Goal: Information Seeking & Learning: Check status

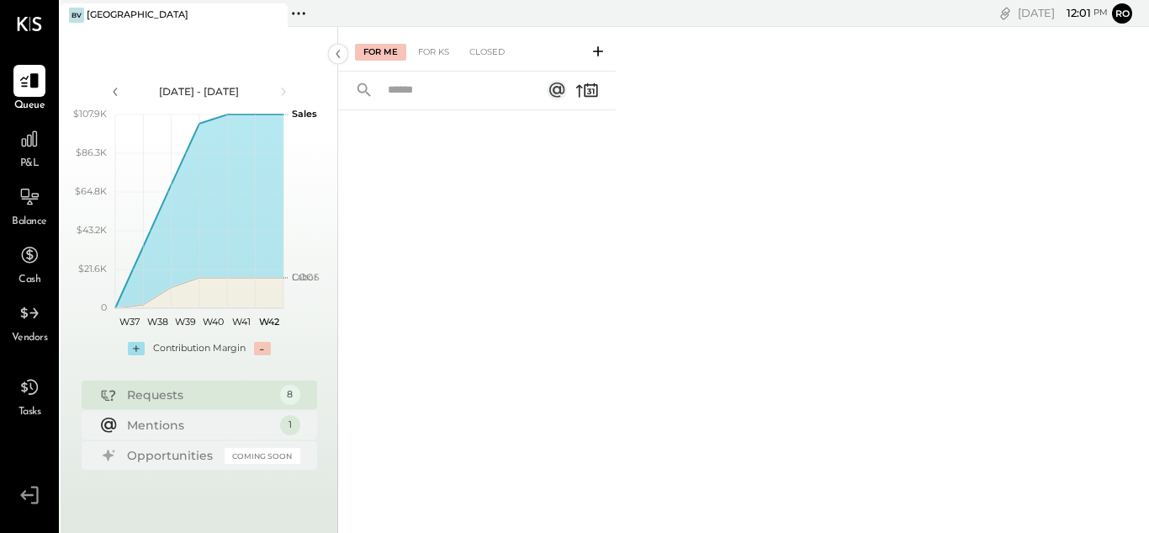
click at [31, 24] on icon at bounding box center [29, 24] width 25 height 14
click at [28, 25] on icon at bounding box center [29, 24] width 25 height 14
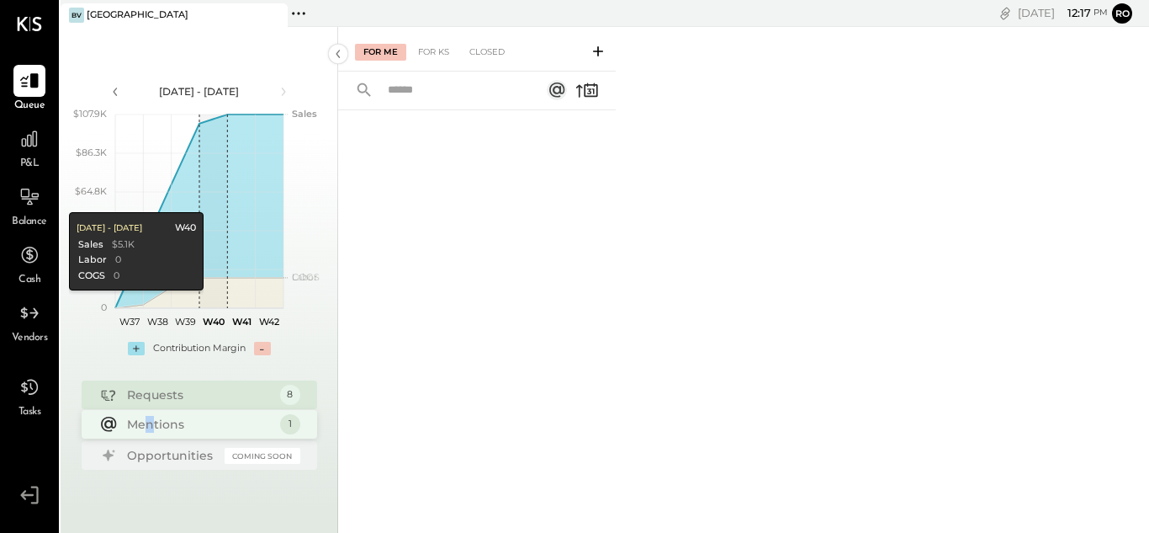
click at [152, 427] on div "Mentions" at bounding box center [199, 424] width 145 height 17
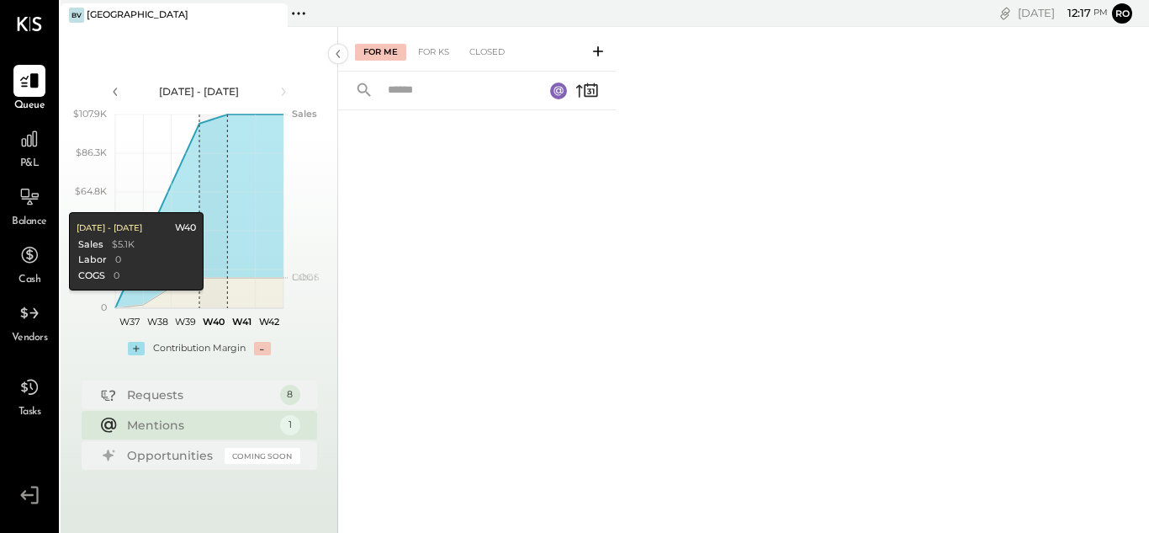
click at [179, 426] on div "Mentions" at bounding box center [199, 425] width 145 height 17
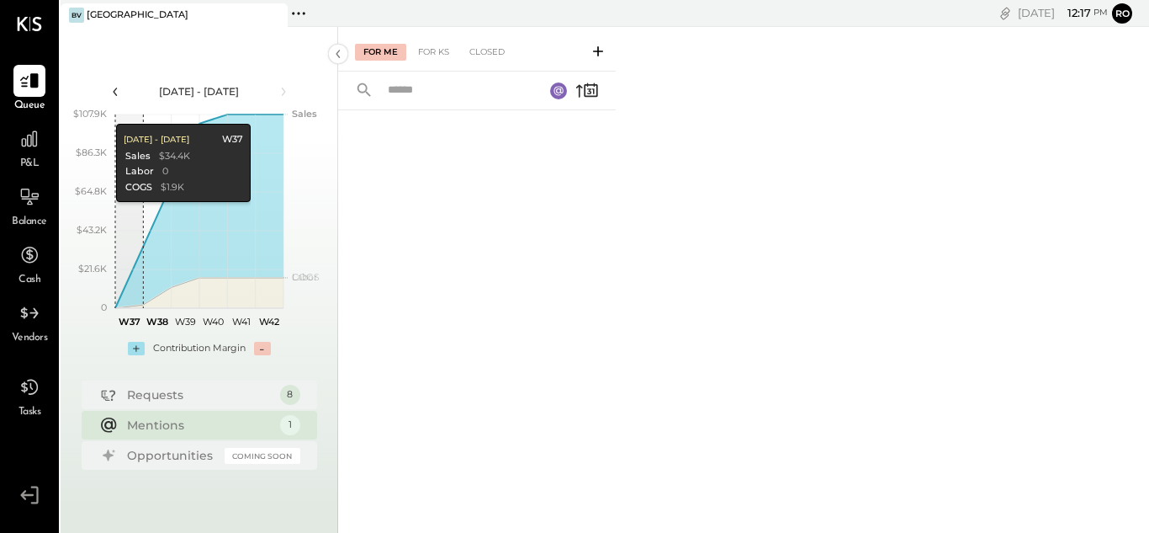
click at [113, 90] on icon at bounding box center [115, 91] width 19 height 19
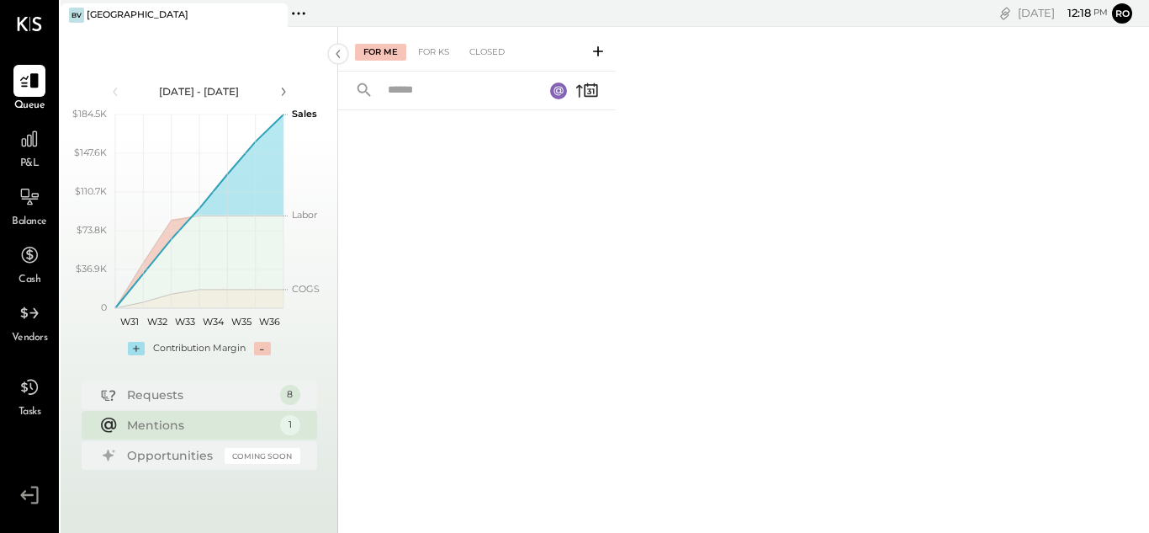
click at [129, 98] on div "[DATE] - [DATE]" at bounding box center [199, 91] width 143 height 14
click at [128, 98] on div "[DATE] - [DATE]" at bounding box center [199, 91] width 143 height 14
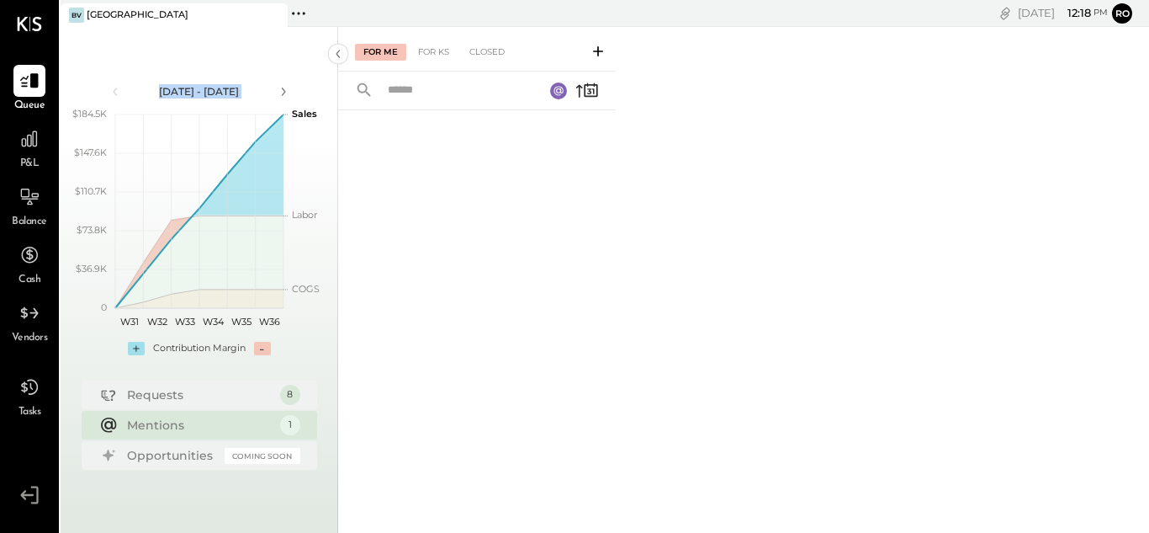
click at [128, 98] on div "[DATE] - [DATE]" at bounding box center [199, 91] width 143 height 14
click at [116, 89] on icon at bounding box center [115, 92] width 4 height 8
click at [113, 93] on icon at bounding box center [115, 91] width 19 height 19
click at [284, 94] on icon at bounding box center [283, 91] width 19 height 19
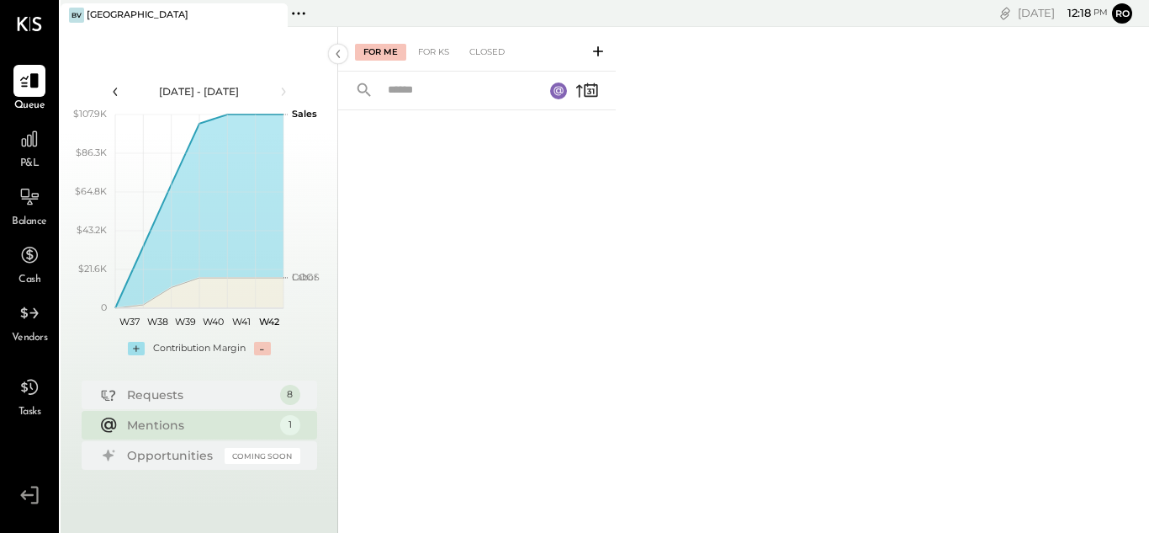
click at [109, 97] on icon at bounding box center [115, 91] width 19 height 19
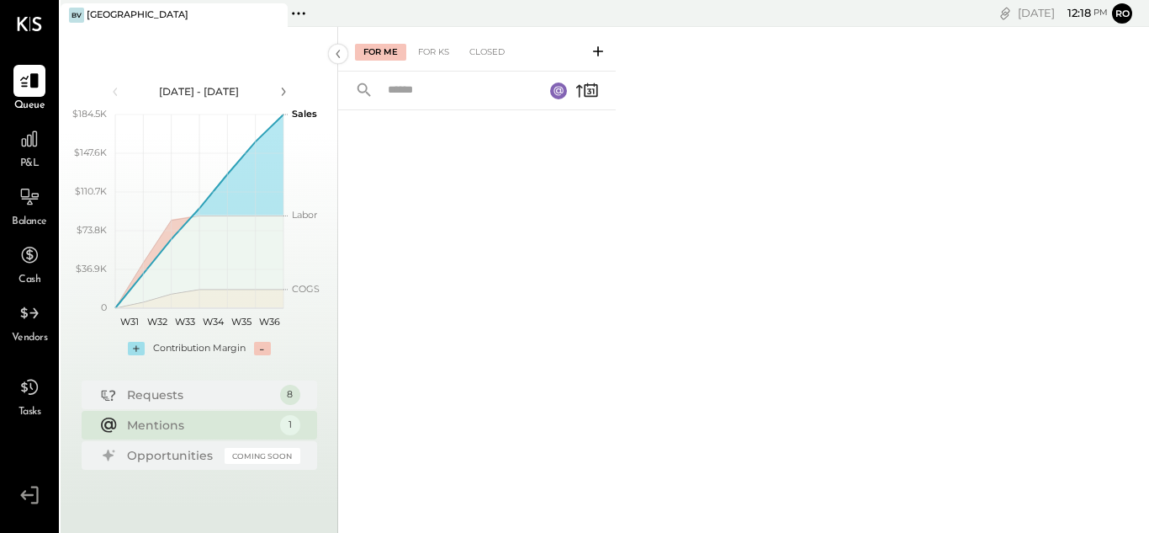
click at [109, 97] on icon at bounding box center [115, 91] width 19 height 19
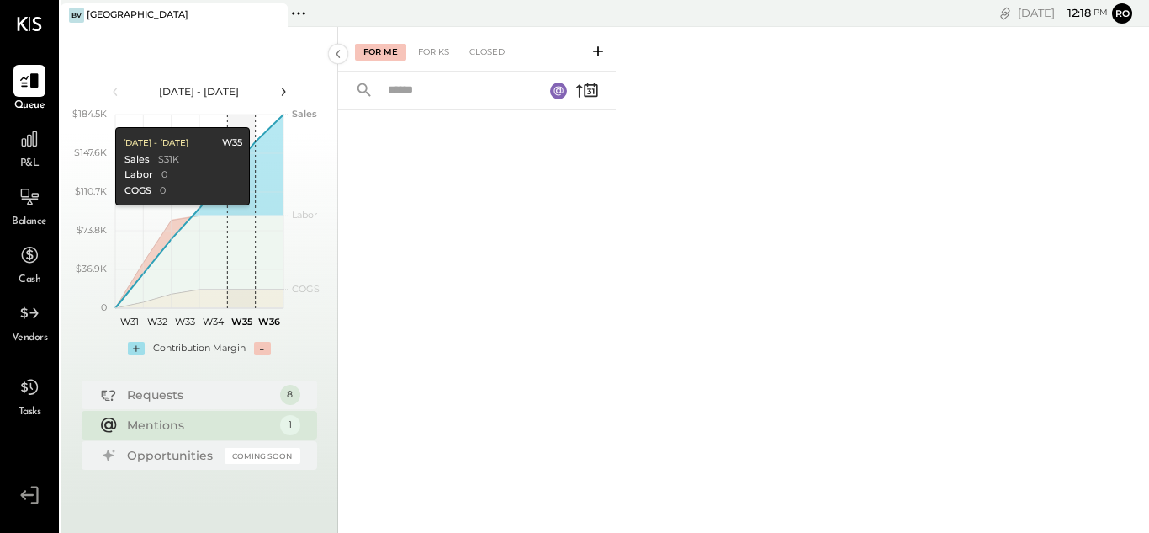
click at [285, 93] on icon at bounding box center [283, 91] width 19 height 19
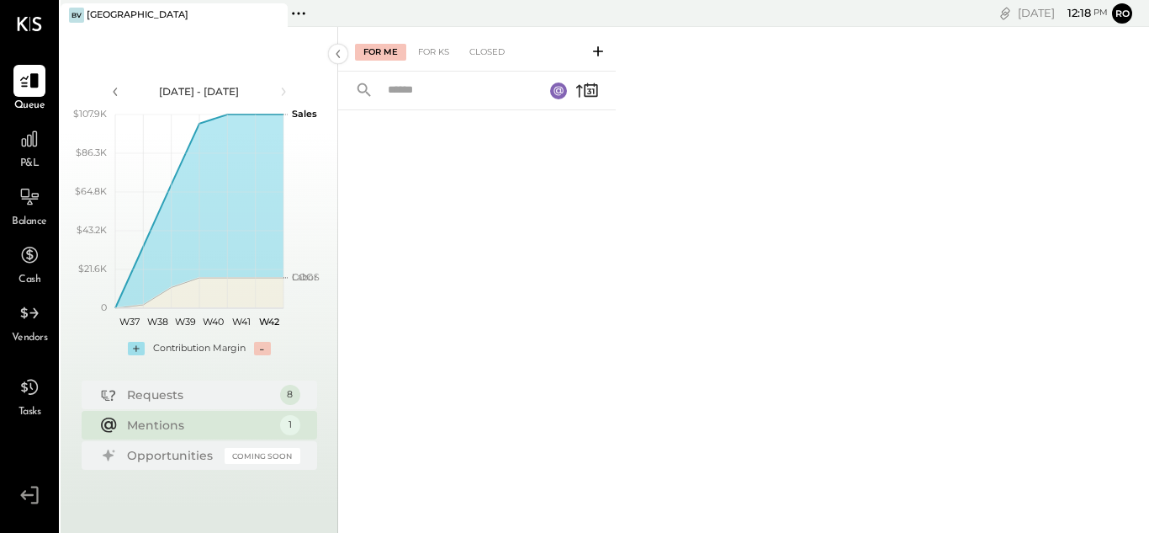
click at [48, 152] on div "P&L" at bounding box center [29, 147] width 49 height 49
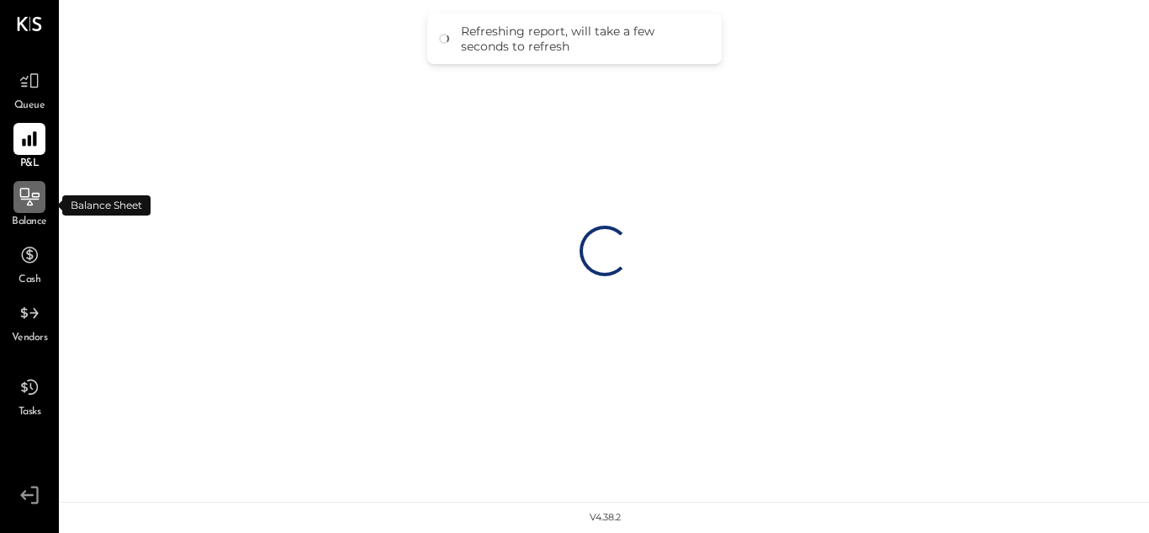
click at [32, 205] on icon at bounding box center [29, 197] width 19 height 18
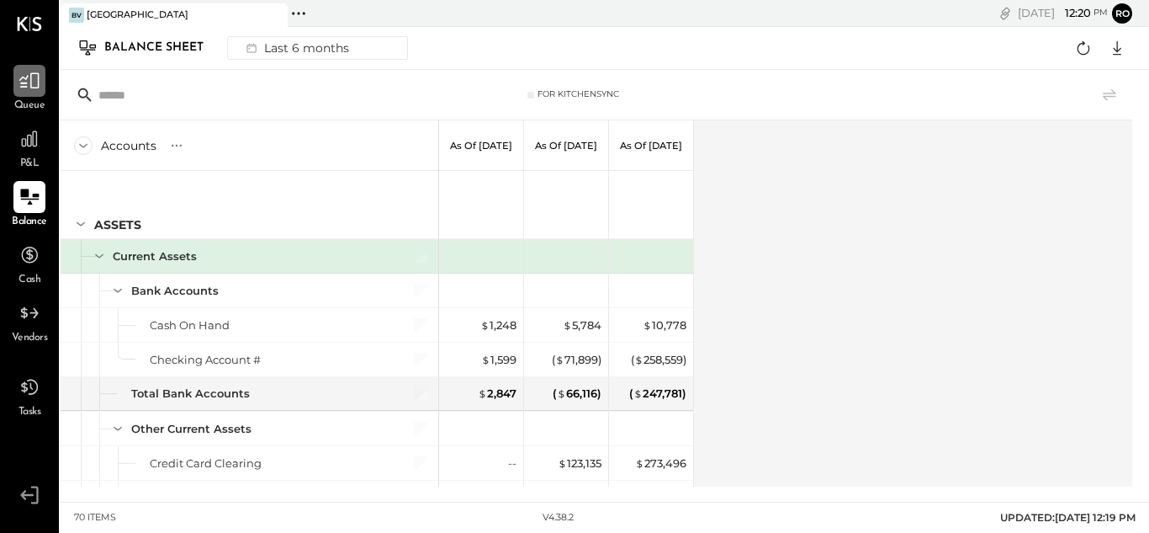
click at [30, 90] on icon at bounding box center [30, 81] width 22 height 22
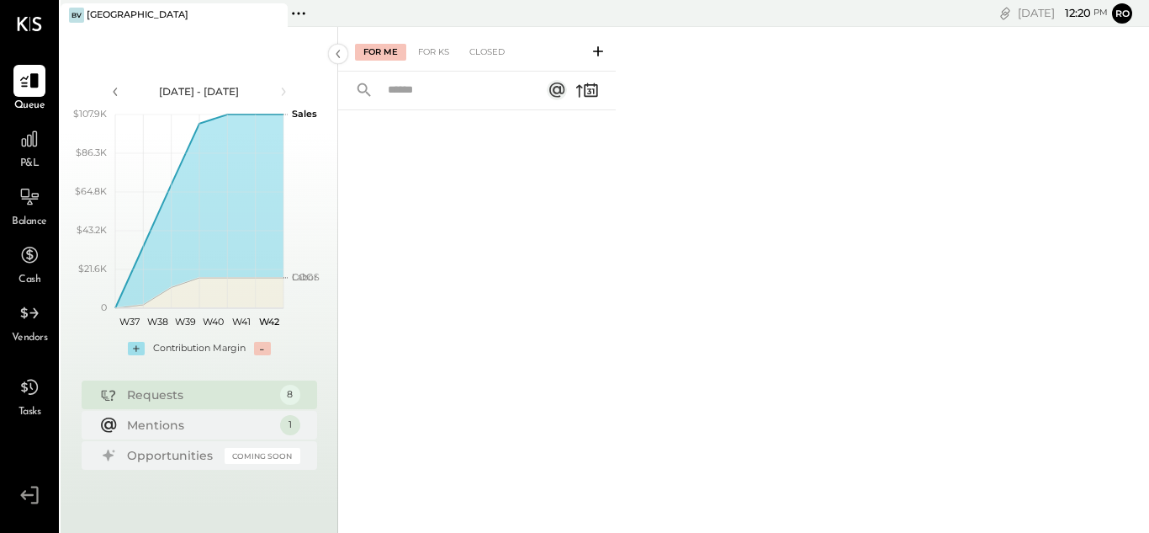
click at [394, 154] on div at bounding box center [477, 300] width 278 height 381
click at [435, 49] on div "For KS" at bounding box center [434, 52] width 48 height 17
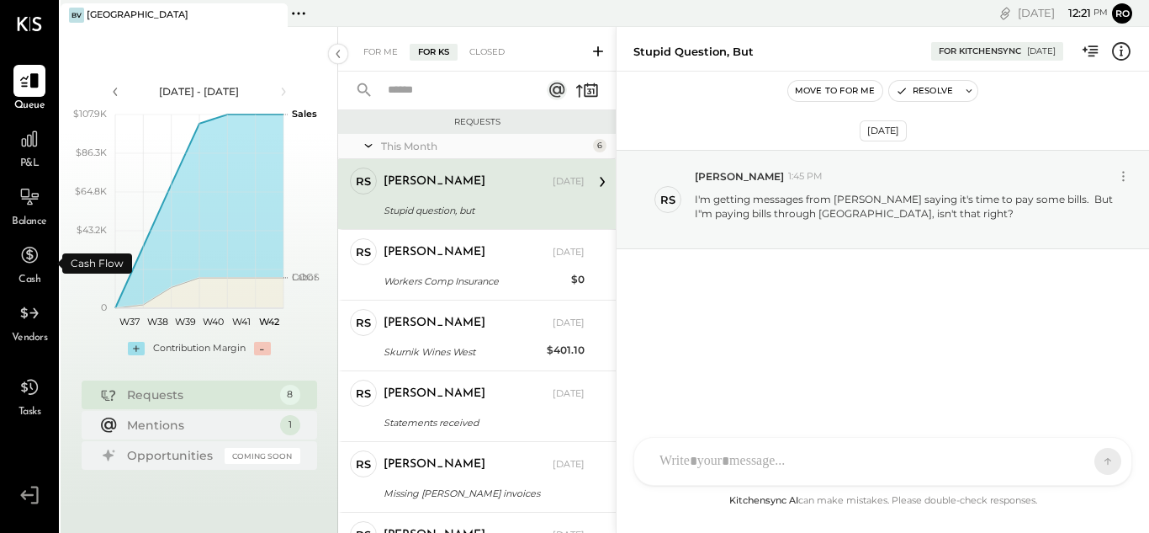
click at [29, 274] on span "Cash" at bounding box center [30, 280] width 22 height 15
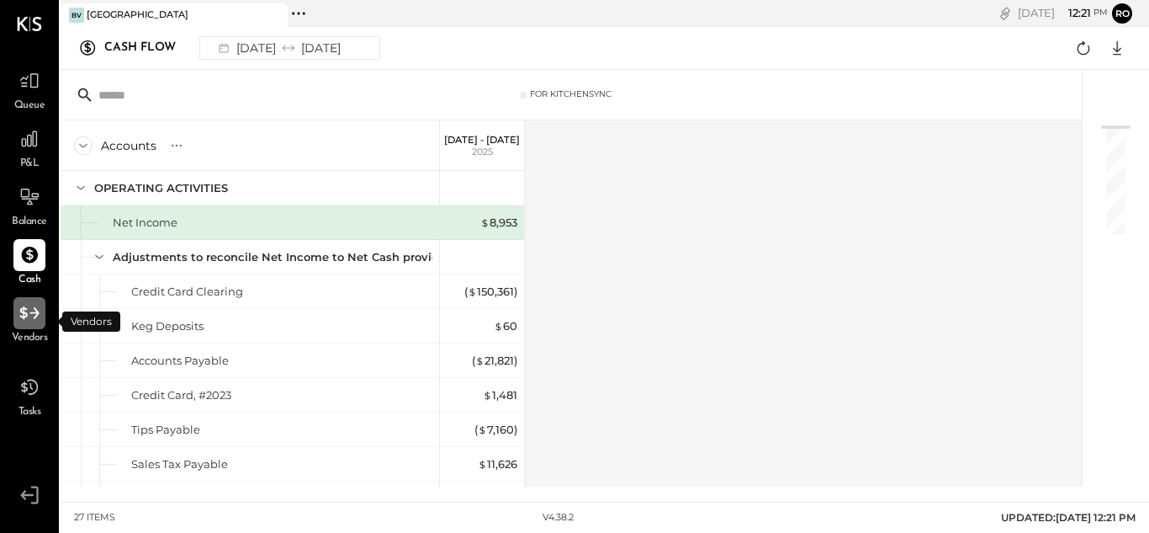
click at [25, 316] on icon at bounding box center [30, 313] width 22 height 22
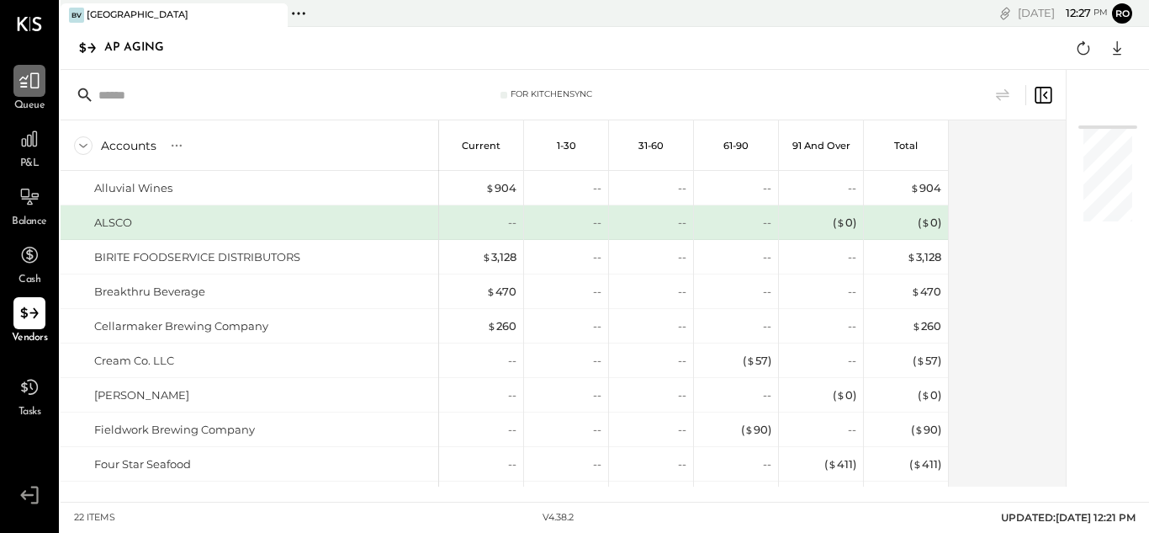
click at [14, 74] on div at bounding box center [29, 81] width 32 height 32
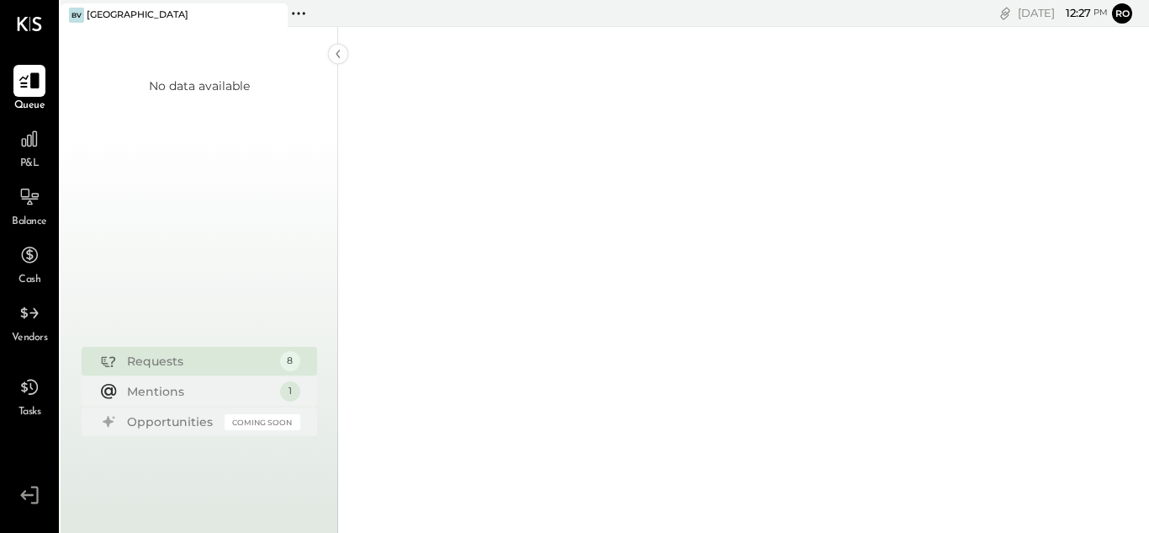
click at [31, 85] on icon at bounding box center [29, 81] width 20 height 16
click at [41, 94] on div at bounding box center [29, 81] width 32 height 32
click at [29, 20] on icon at bounding box center [29, 24] width 25 height 14
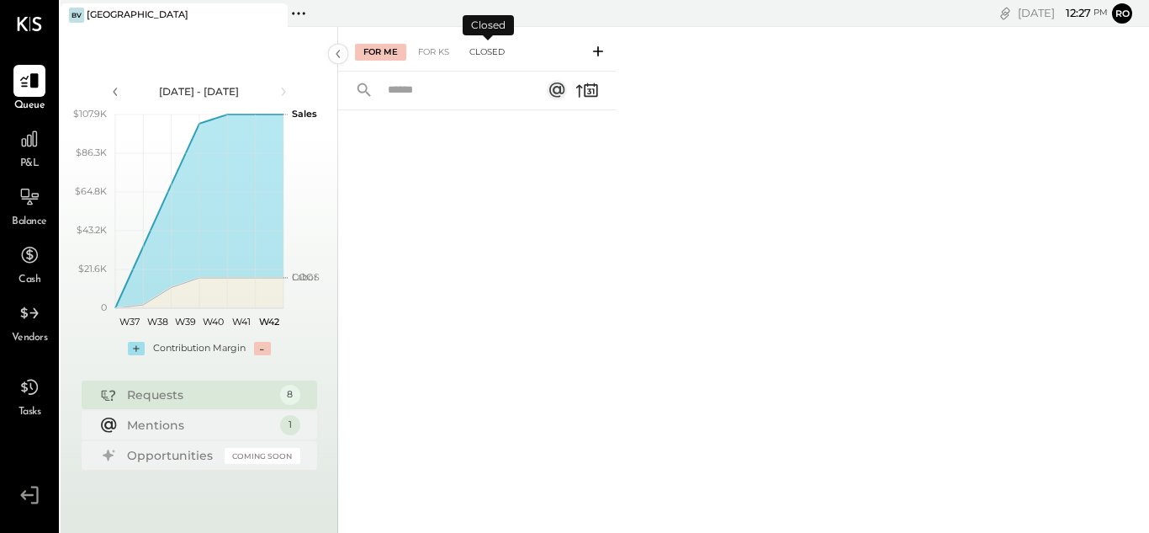
click at [483, 54] on div "Closed" at bounding box center [487, 52] width 52 height 17
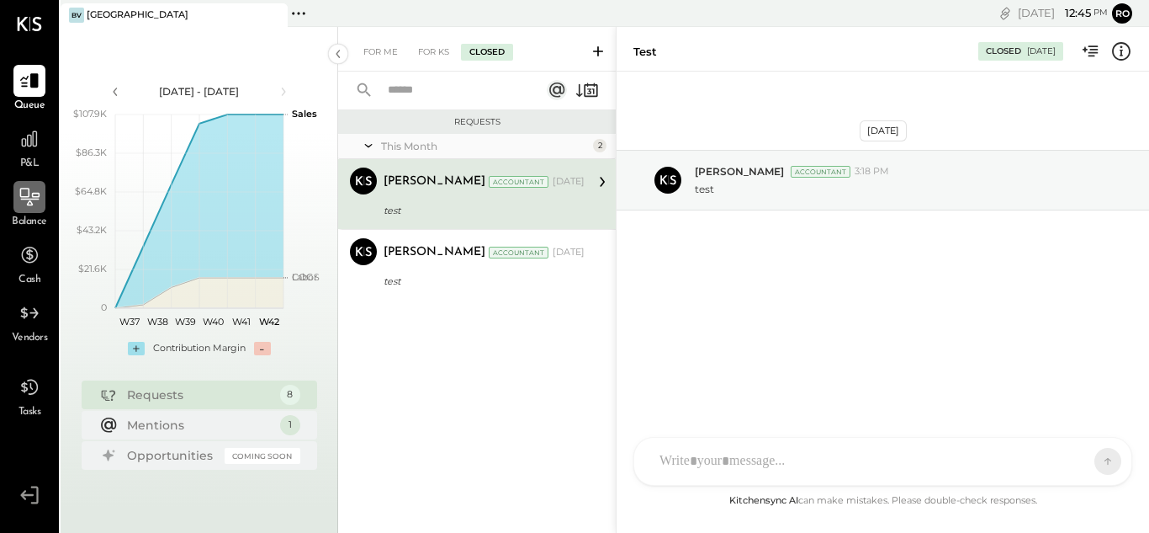
click at [34, 201] on icon at bounding box center [30, 197] width 22 height 22
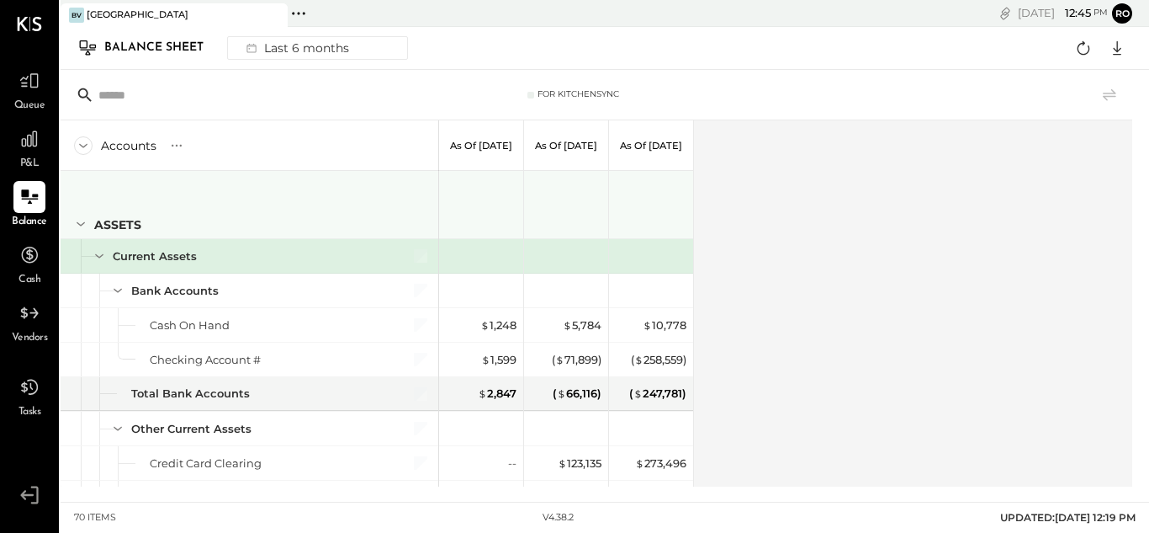
click at [259, 199] on div "ASSETS" at bounding box center [250, 204] width 378 height 67
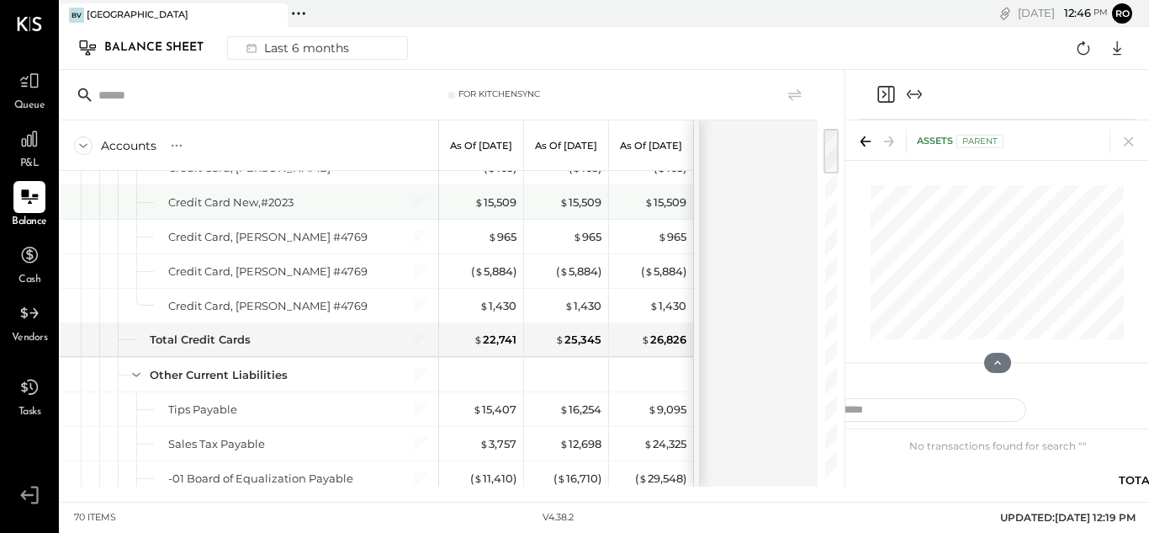
scroll to position [1380, 0]
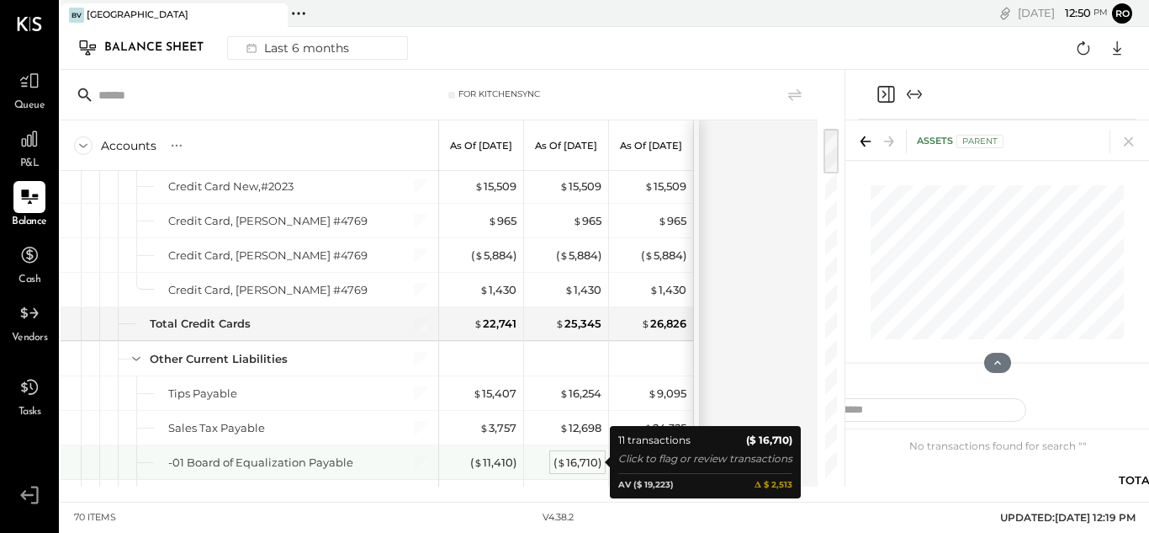
click at [585, 466] on div "( $ 16,710 )" at bounding box center [578, 462] width 48 height 16
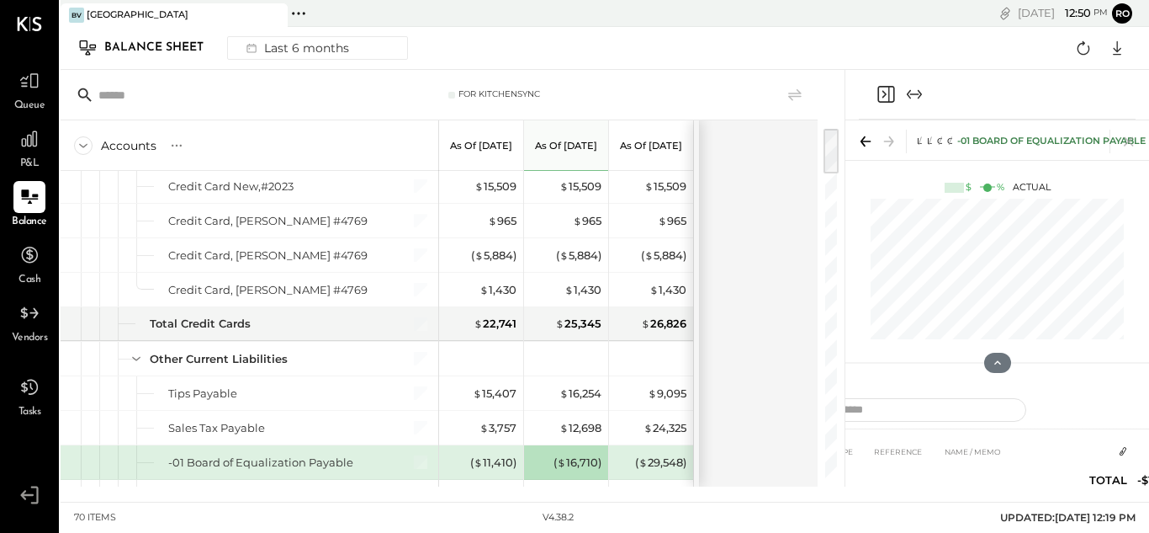
click at [714, 98] on div at bounding box center [713, 95] width 183 height 20
click at [401, 189] on div at bounding box center [411, 186] width 42 height 34
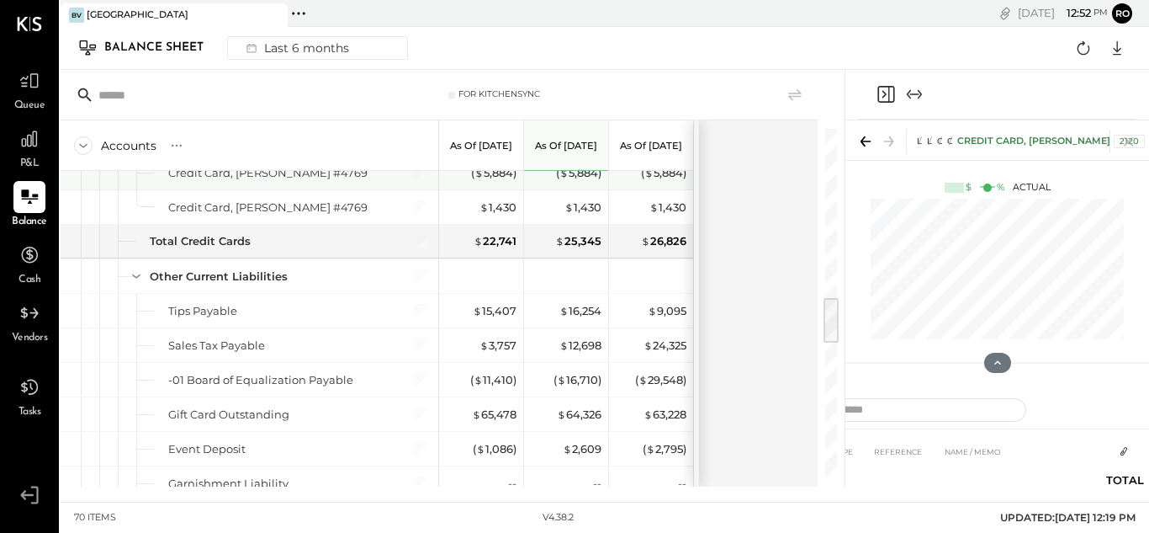
scroll to position [1738, 0]
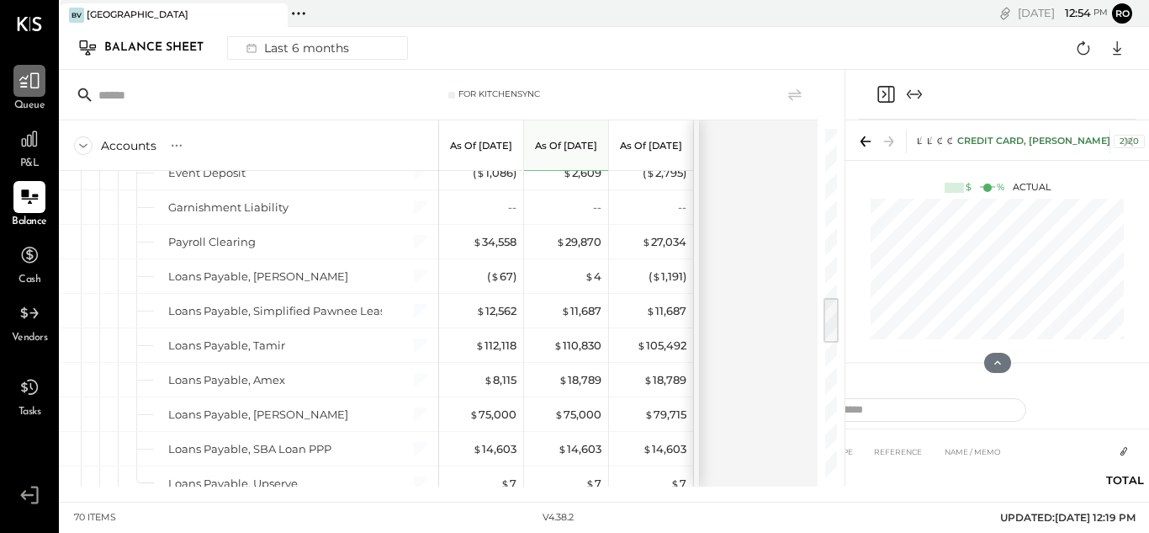
click at [30, 93] on div at bounding box center [29, 81] width 32 height 32
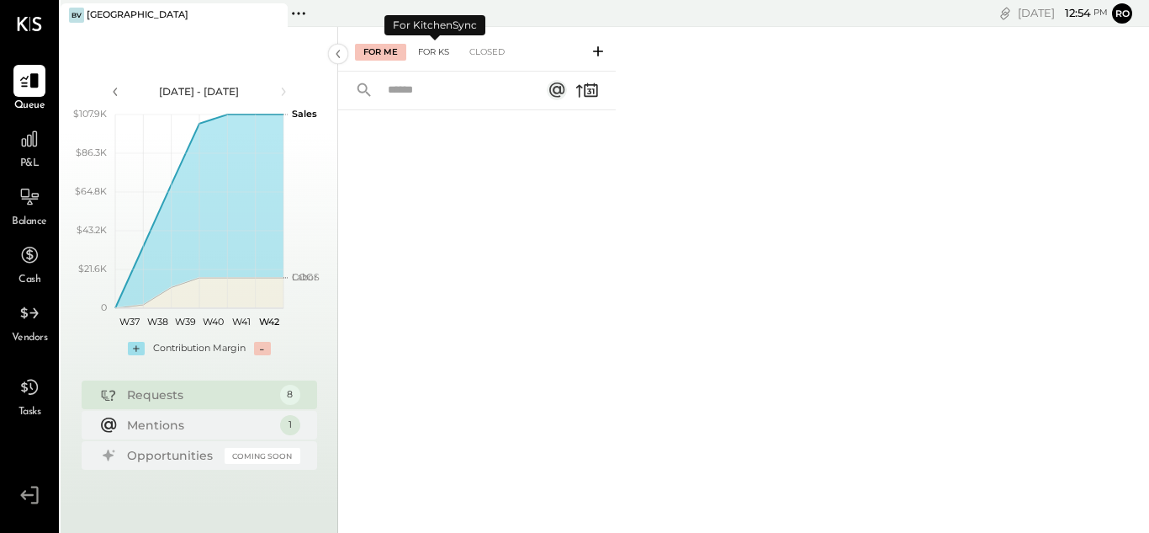
click at [445, 48] on div "For KS" at bounding box center [434, 52] width 48 height 17
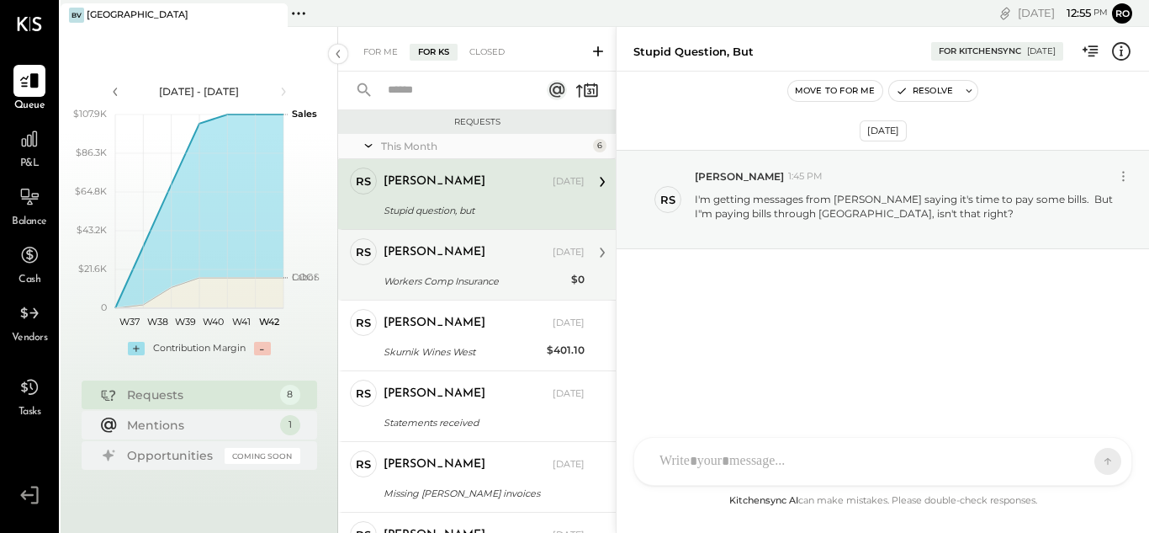
click at [460, 266] on div "[PERSON_NAME] [DATE]" at bounding box center [484, 252] width 201 height 29
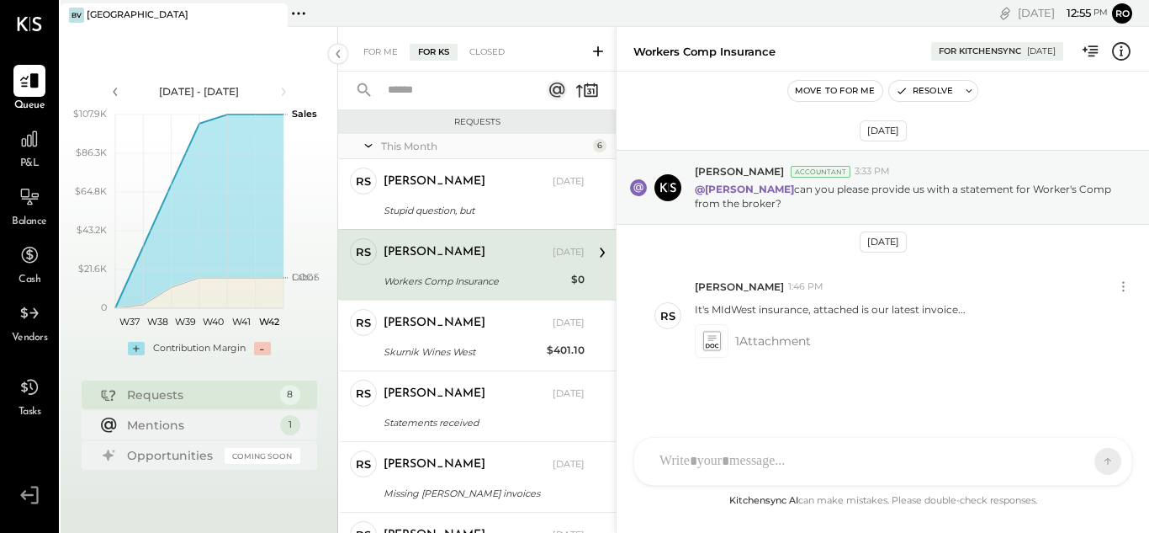
scroll to position [7, 0]
